Goal: Task Accomplishment & Management: Use online tool/utility

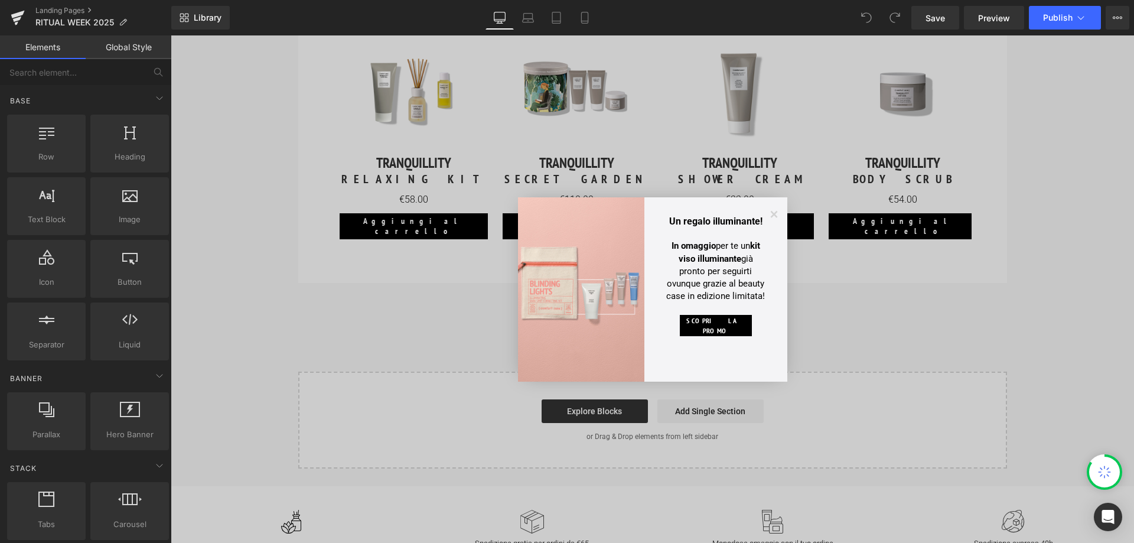
scroll to position [1772, 0]
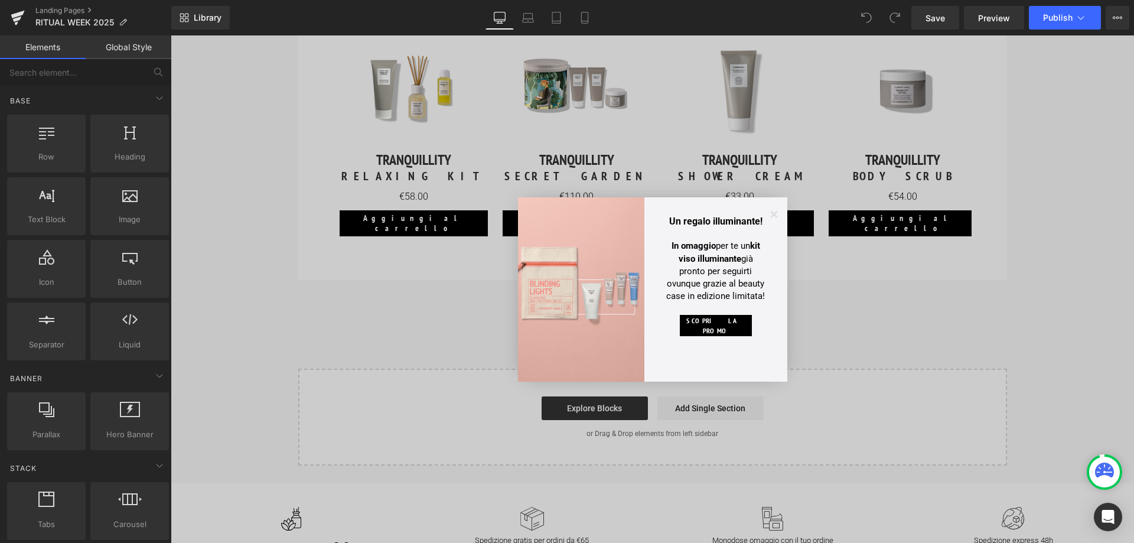
click at [774, 216] on icon at bounding box center [773, 213] width 7 height 7
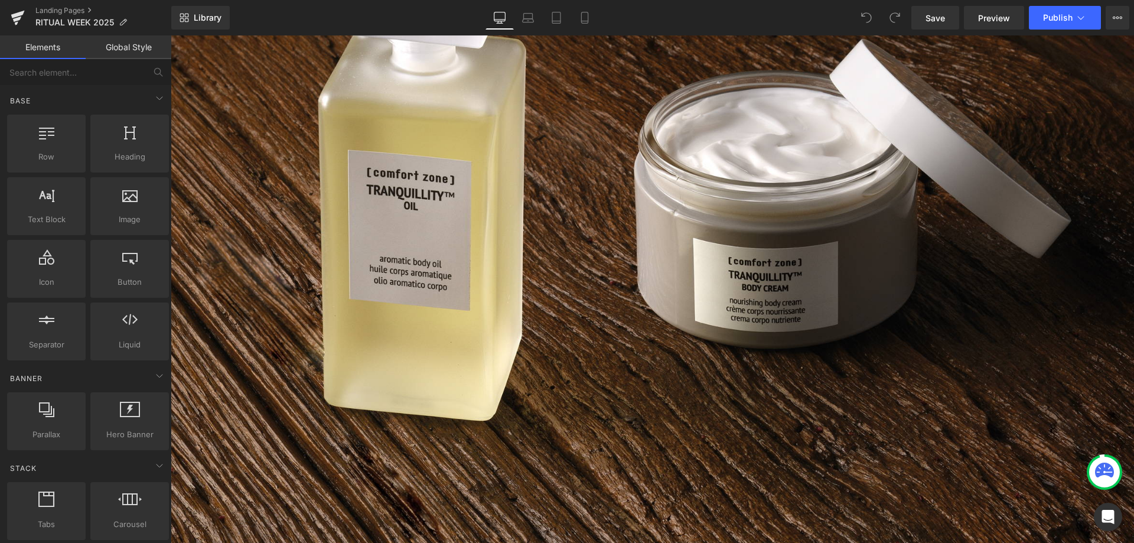
scroll to position [354, 0]
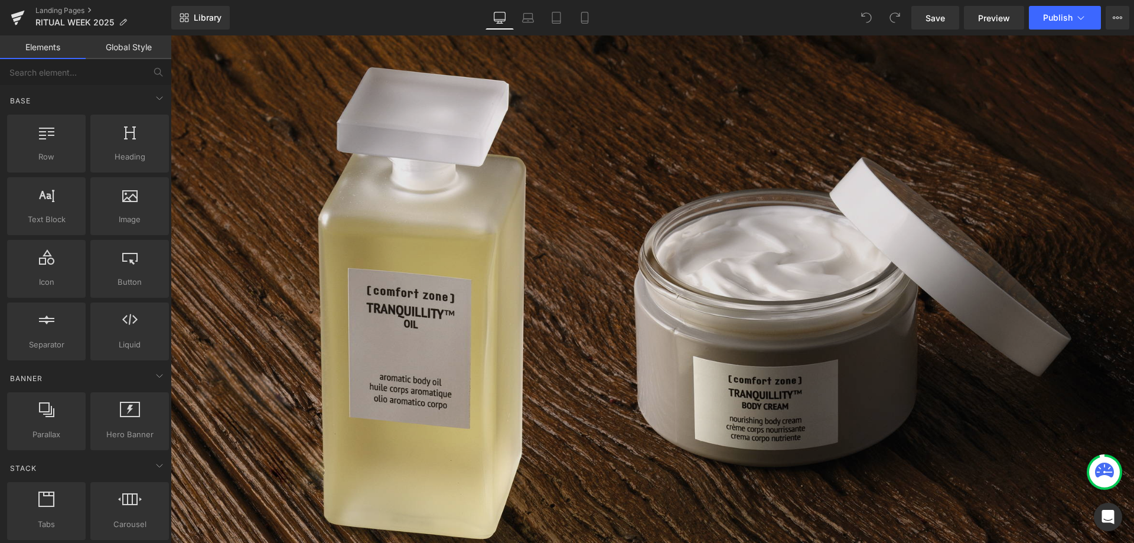
click at [679, 315] on img at bounding box center [653, 308] width 964 height 964
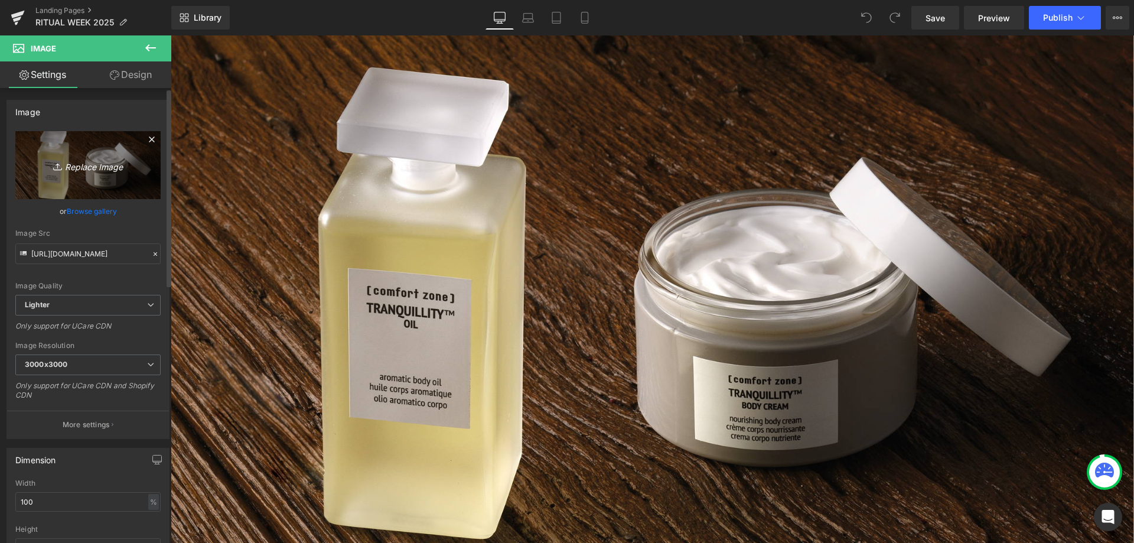
click at [83, 164] on icon "Replace Image" at bounding box center [88, 165] width 95 height 15
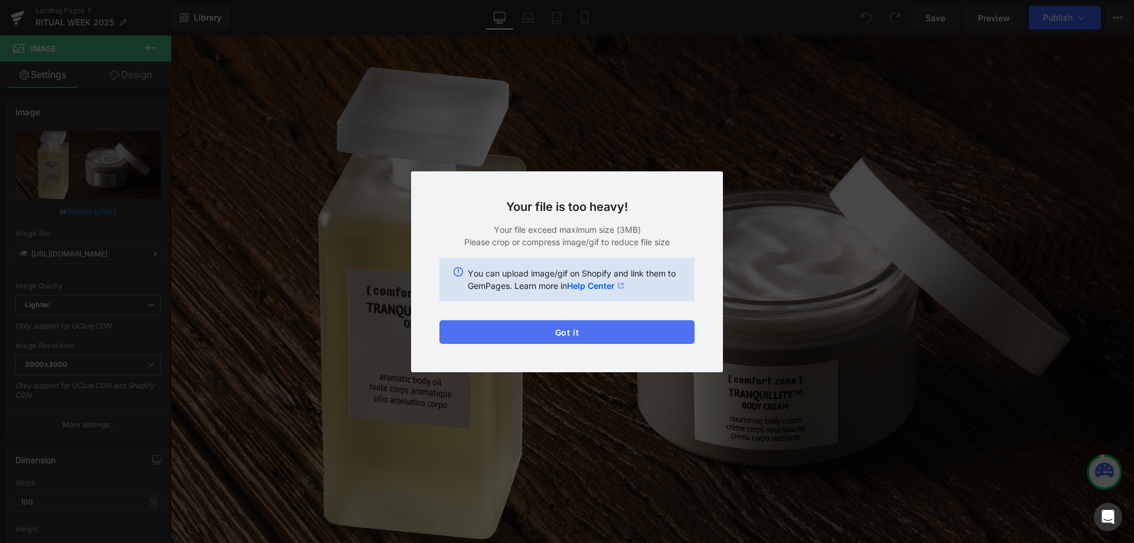
click at [568, 335] on button "Got it" at bounding box center [567, 332] width 255 height 24
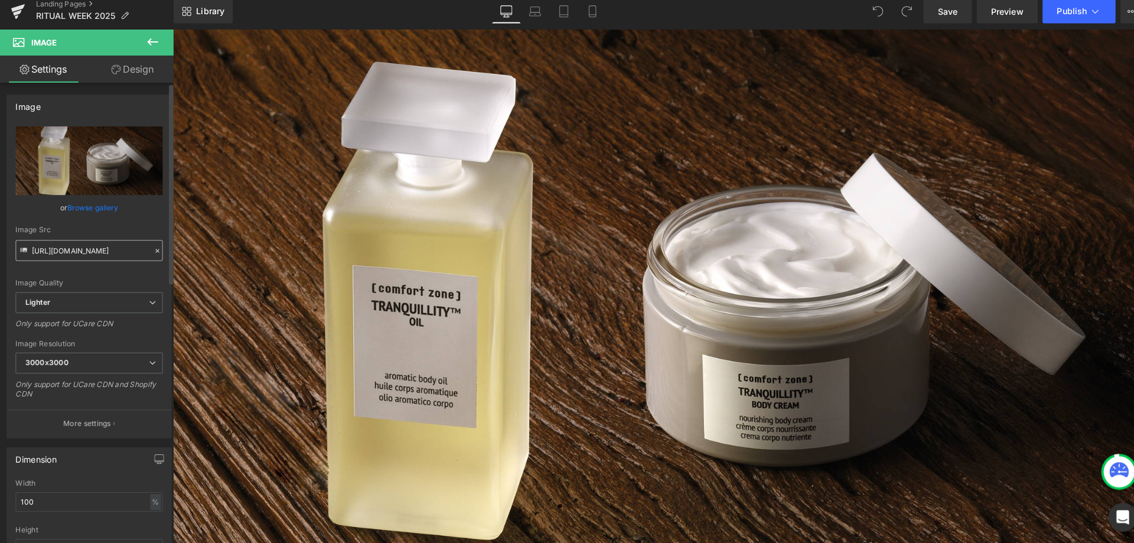
scroll to position [0, 0]
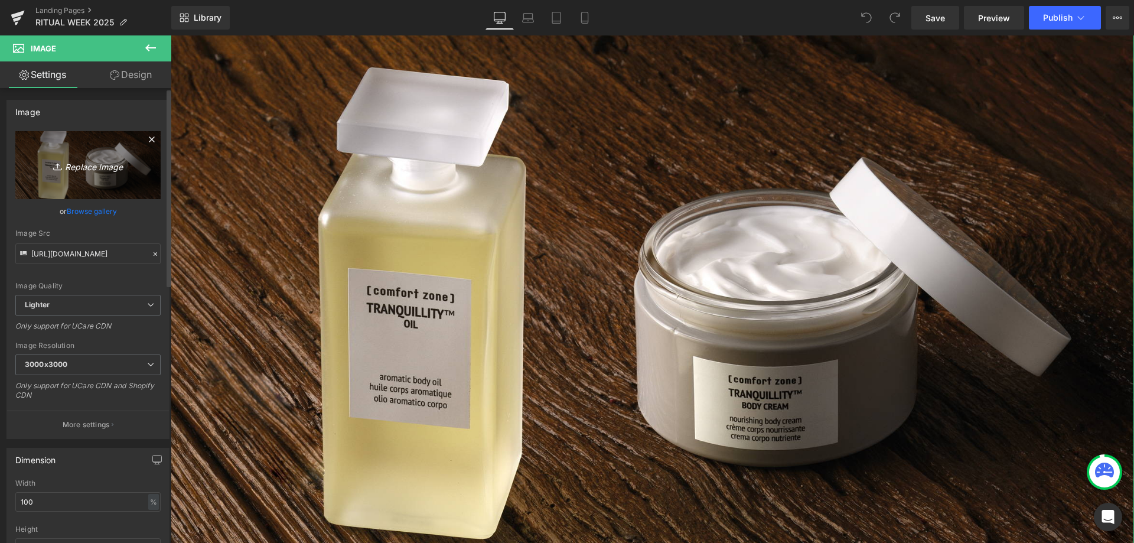
click at [95, 169] on icon "Replace Image" at bounding box center [88, 165] width 95 height 15
type input "C:\fakepath\BANNER LANDING RITUAL.PNG"
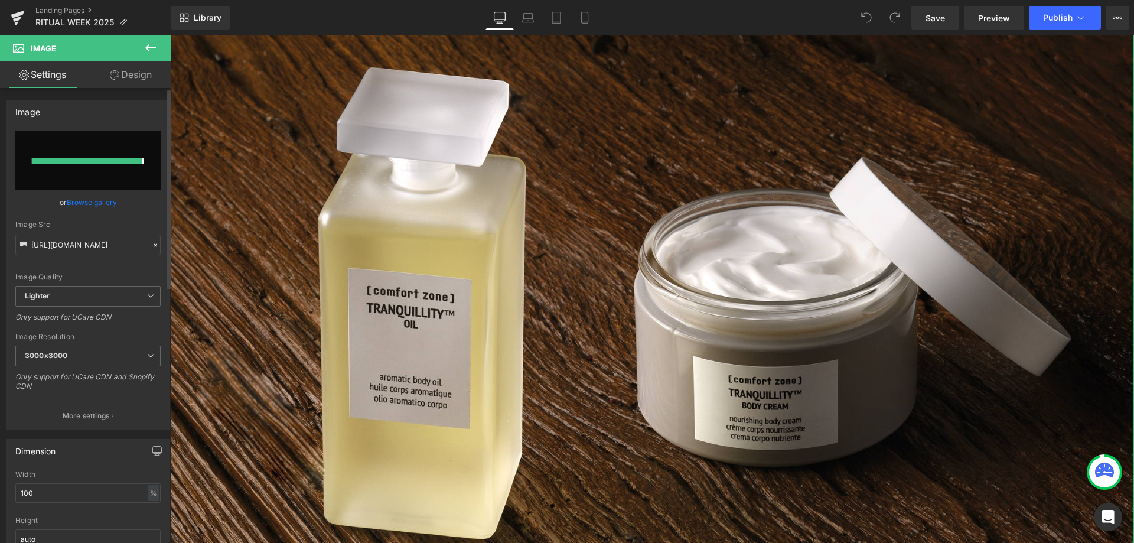
type input "[URL][DOMAIN_NAME]"
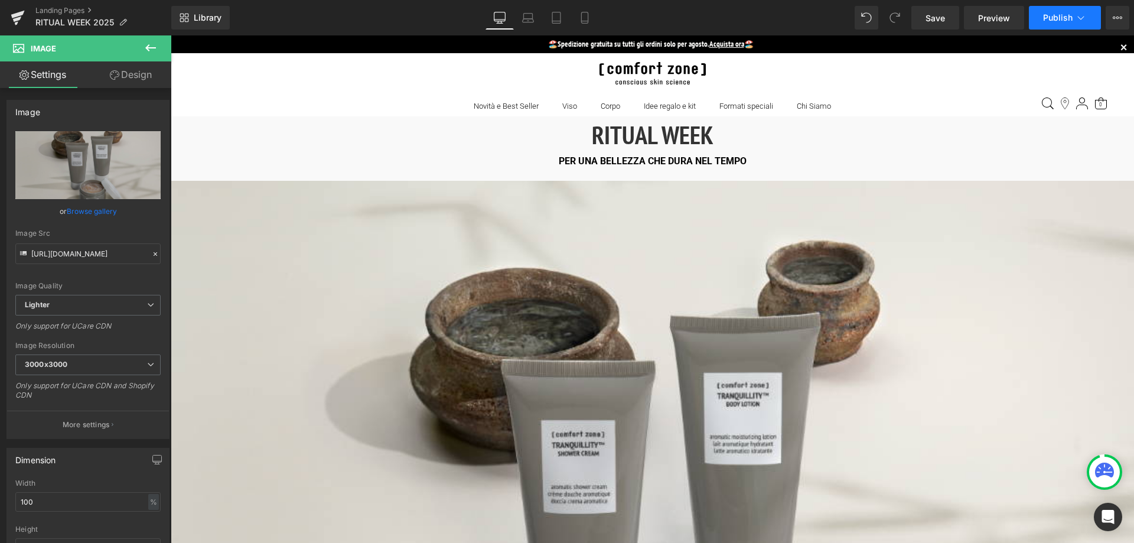
click at [1061, 17] on span "Publish" at bounding box center [1058, 17] width 30 height 9
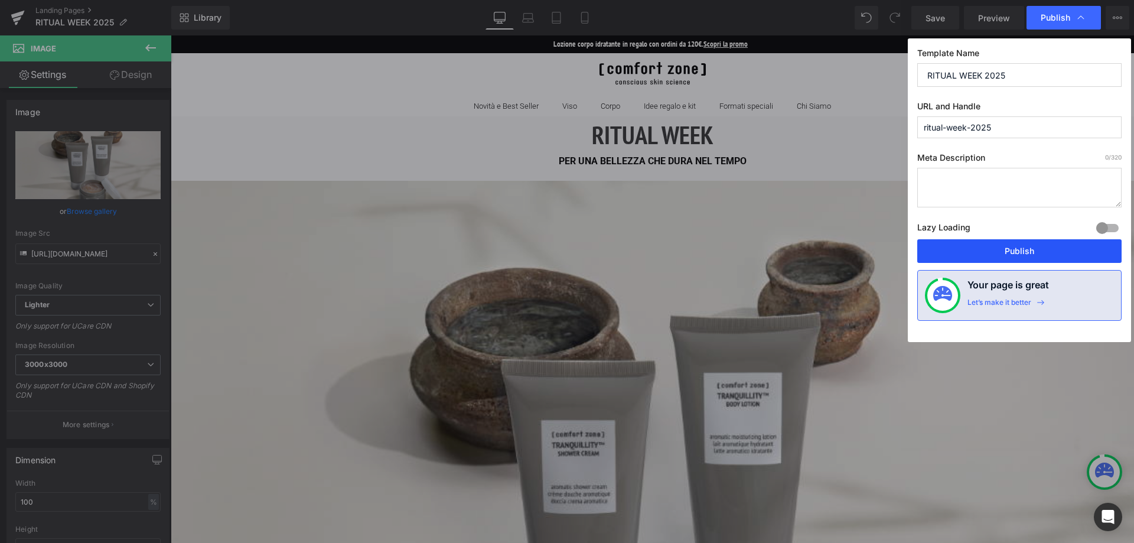
click at [1029, 245] on button "Publish" at bounding box center [1020, 251] width 204 height 24
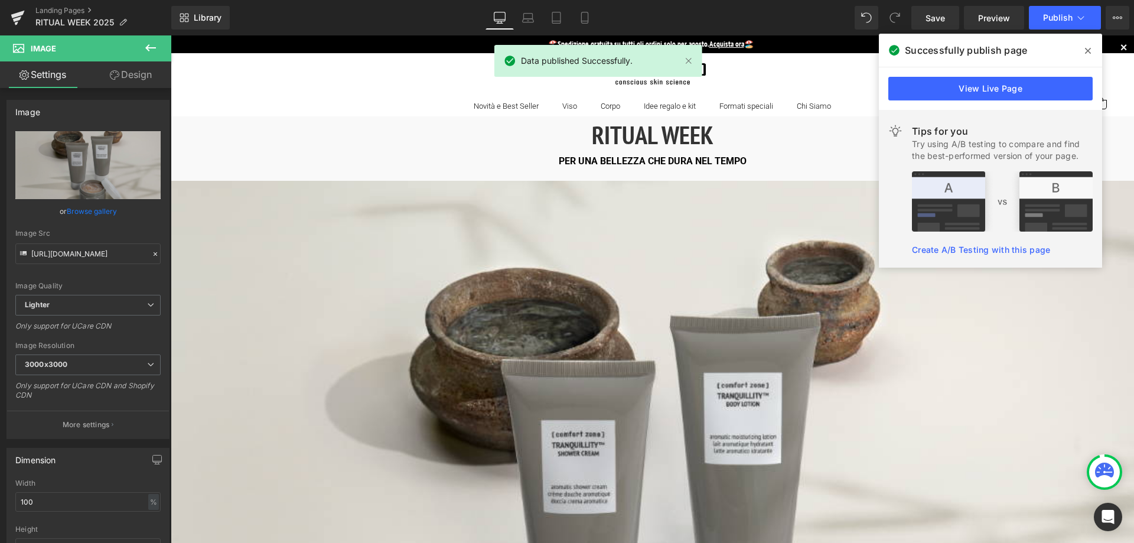
click at [1085, 49] on icon at bounding box center [1088, 50] width 6 height 9
